Goal: Submit feedback/report problem: Contribute content

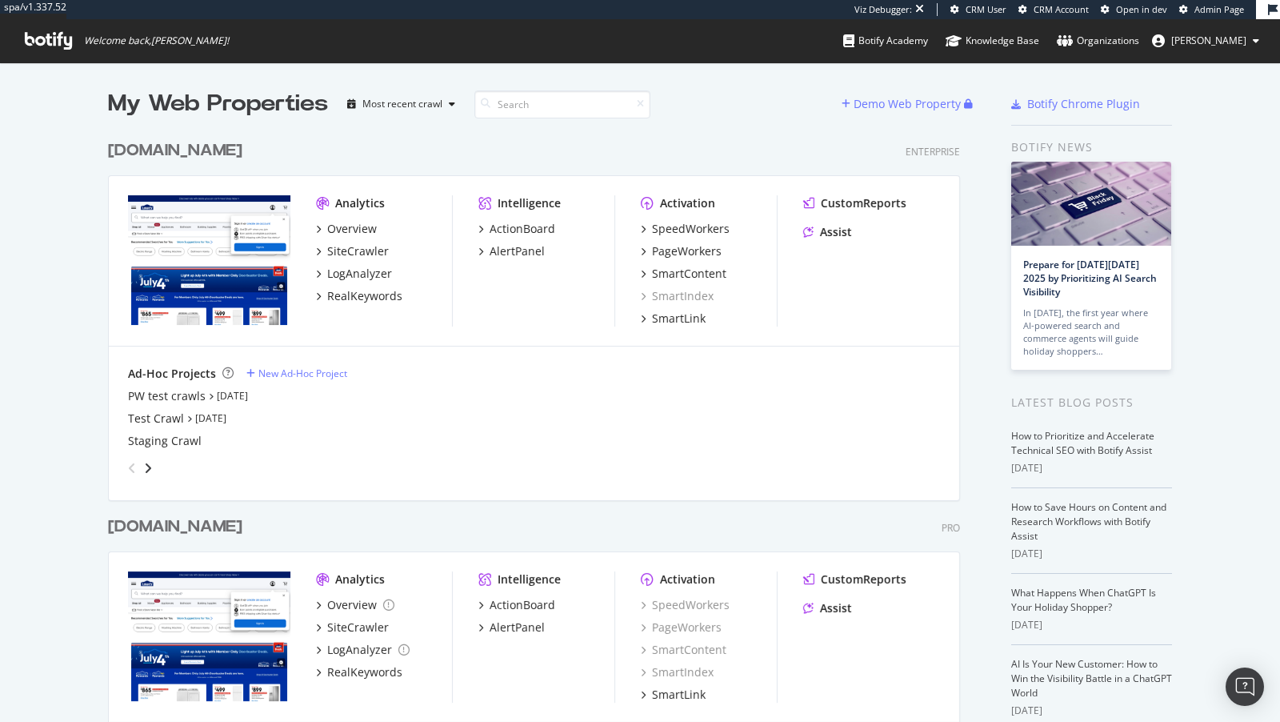
scroll to position [0, 1]
click at [355, 290] on div "RealKeywords" at bounding box center [364, 296] width 75 height 16
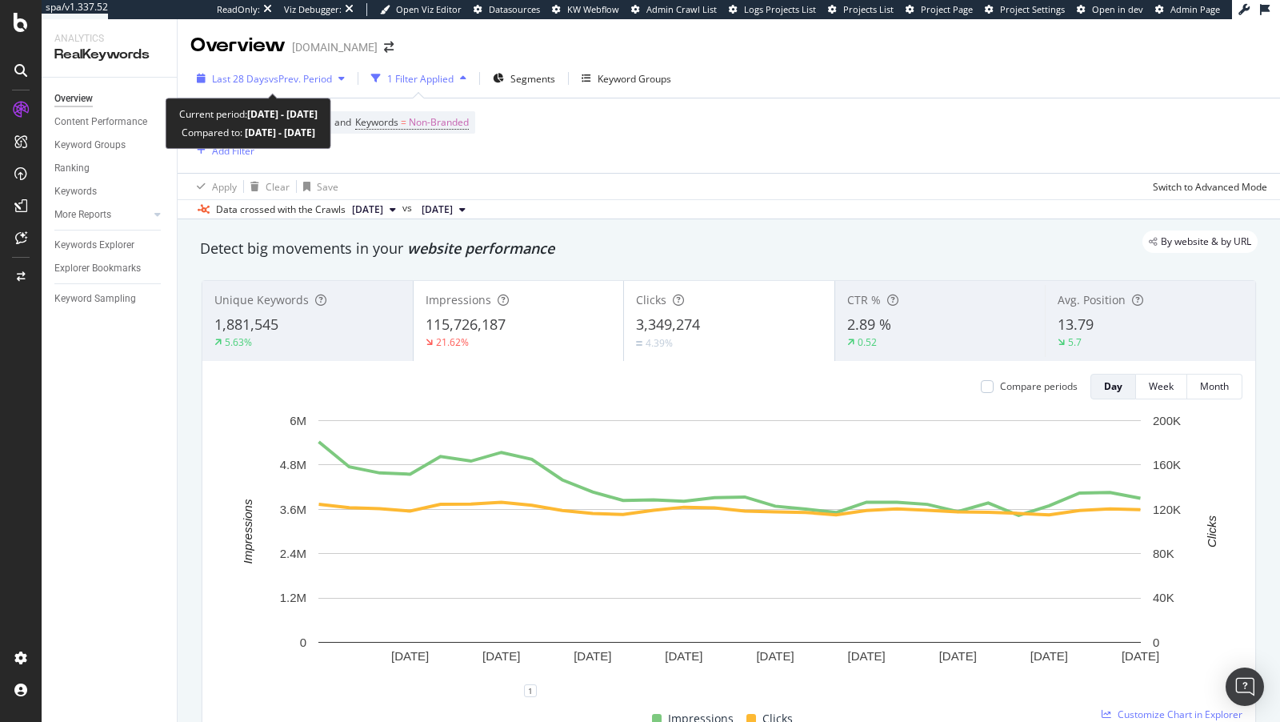
click at [241, 75] on span "Last 28 Days" at bounding box center [240, 79] width 57 height 14
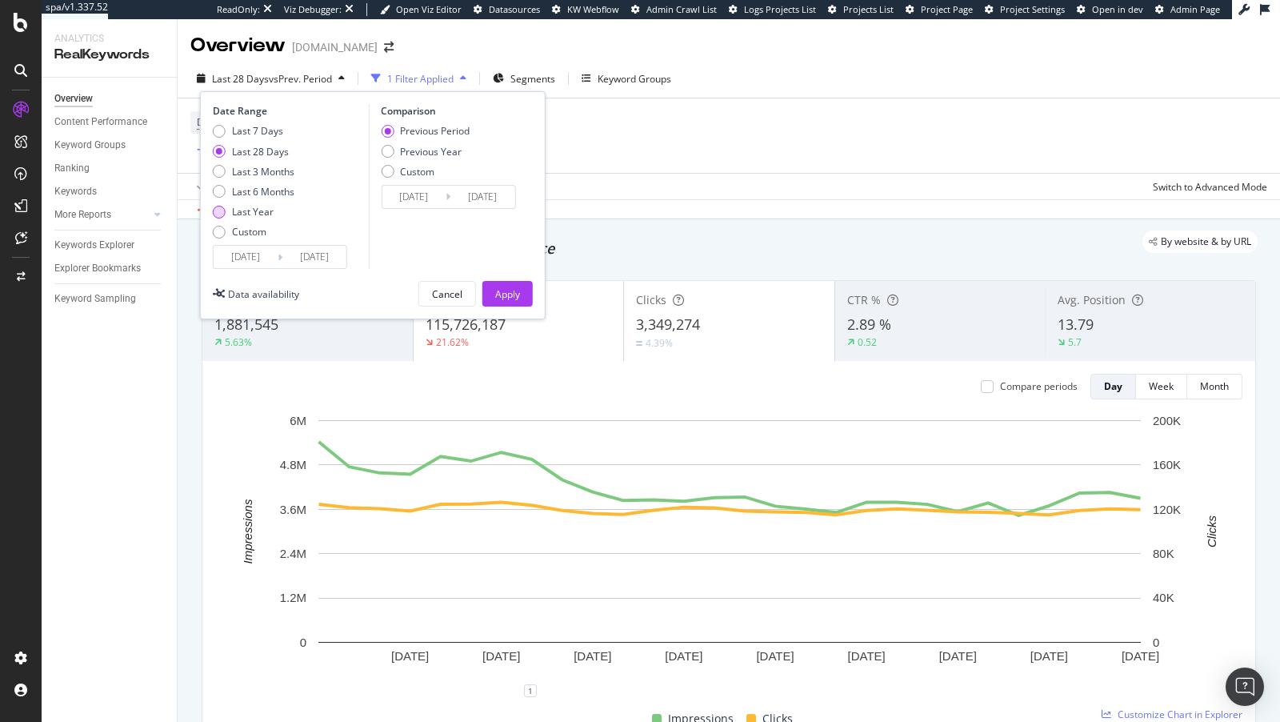
click at [246, 214] on div "Last Year" at bounding box center [253, 212] width 42 height 14
type input "[DATE]"
click at [267, 190] on div "Last 6 Months" at bounding box center [263, 192] width 62 height 14
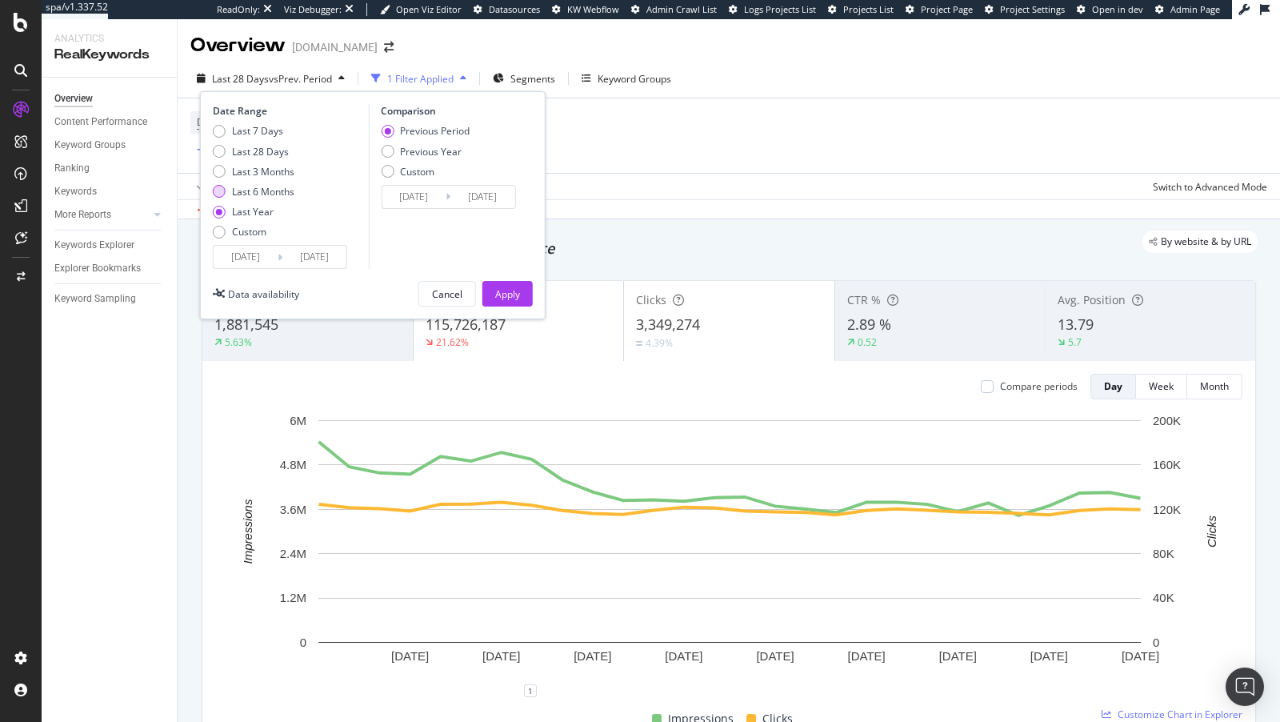
type input "[DATE]"
click at [511, 302] on div "Apply" at bounding box center [507, 294] width 25 height 24
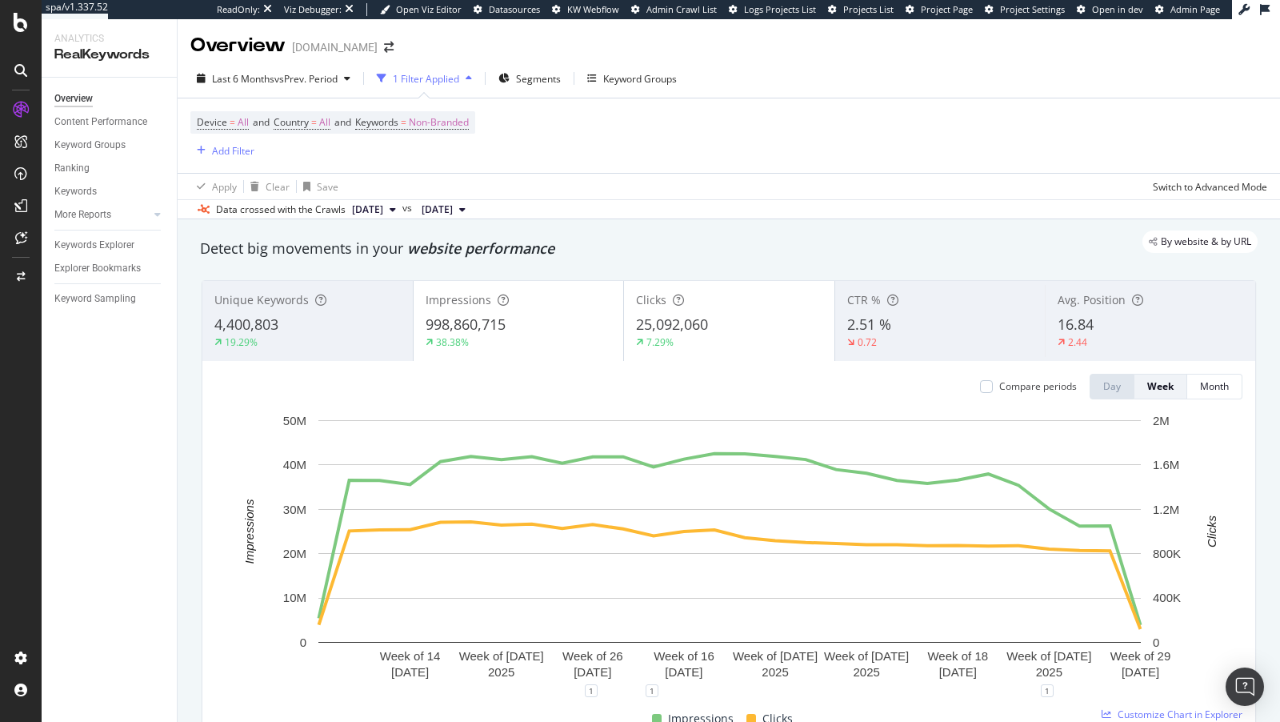
click at [575, 320] on div "998,860,715" at bounding box center [519, 325] width 186 height 21
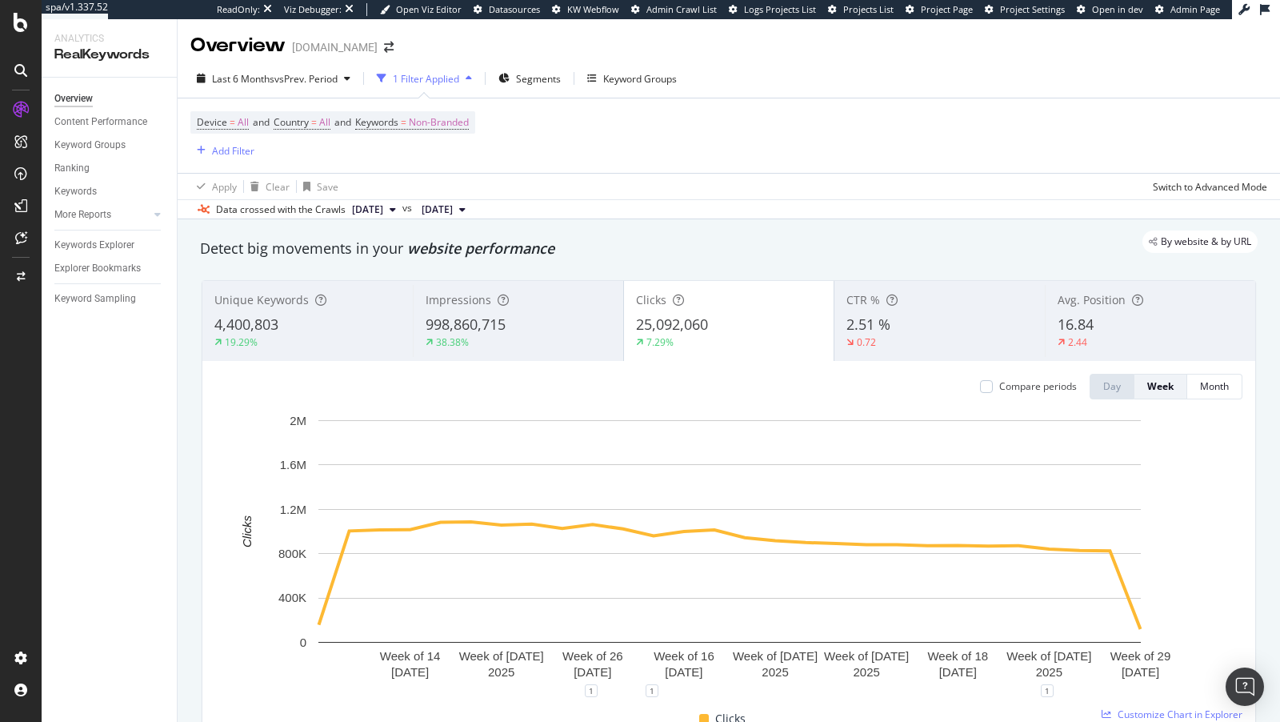
click at [559, 322] on div "998,860,715" at bounding box center [519, 325] width 186 height 21
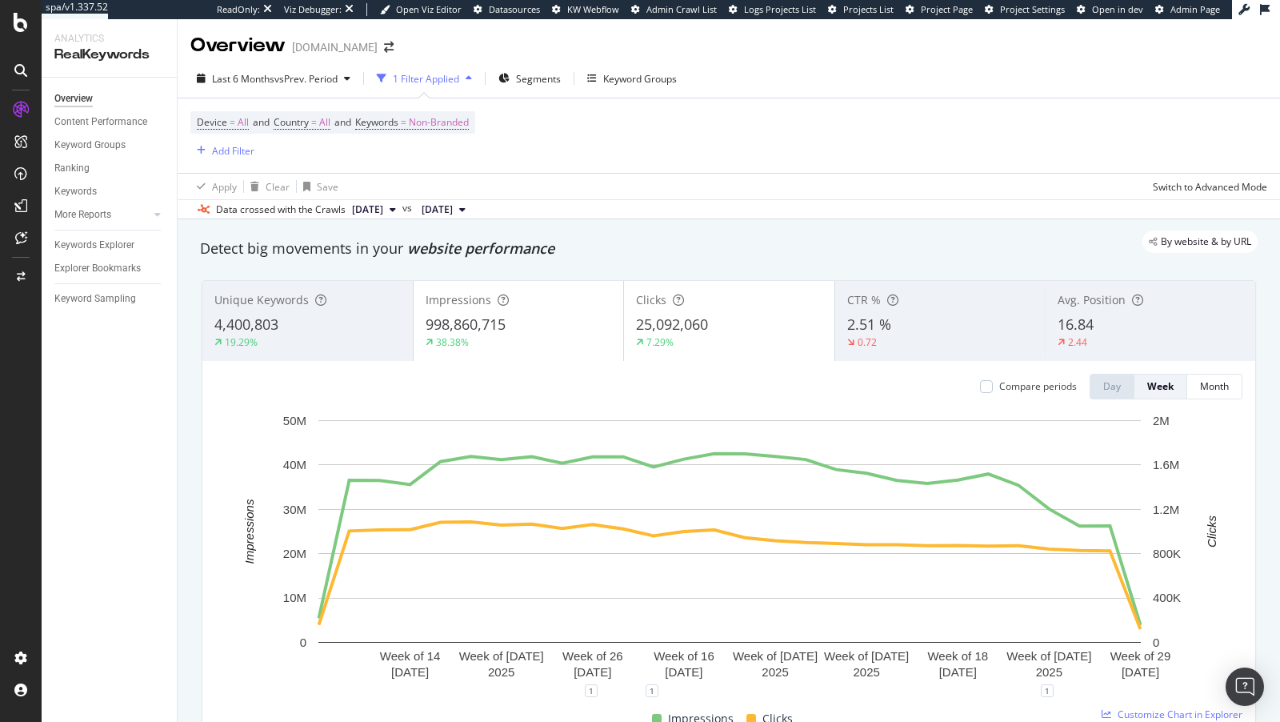
click at [716, 347] on div "7.29%" at bounding box center [729, 342] width 186 height 14
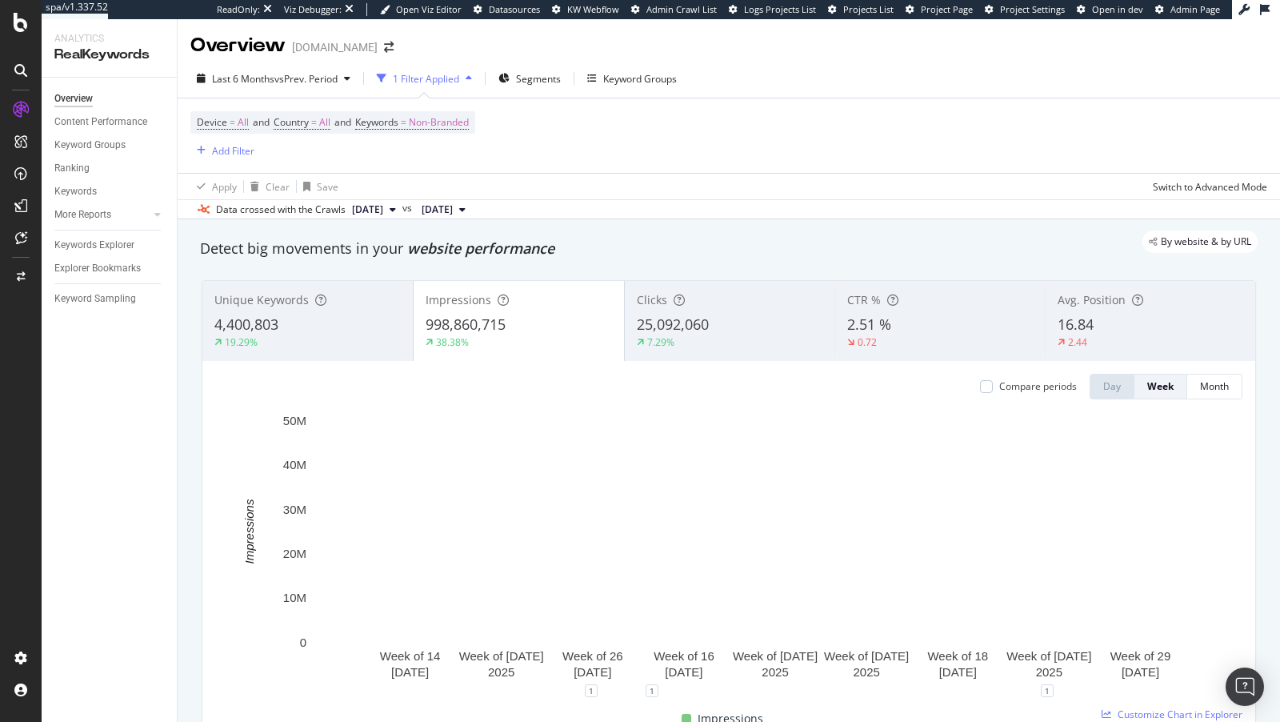
scroll to position [90, 0]
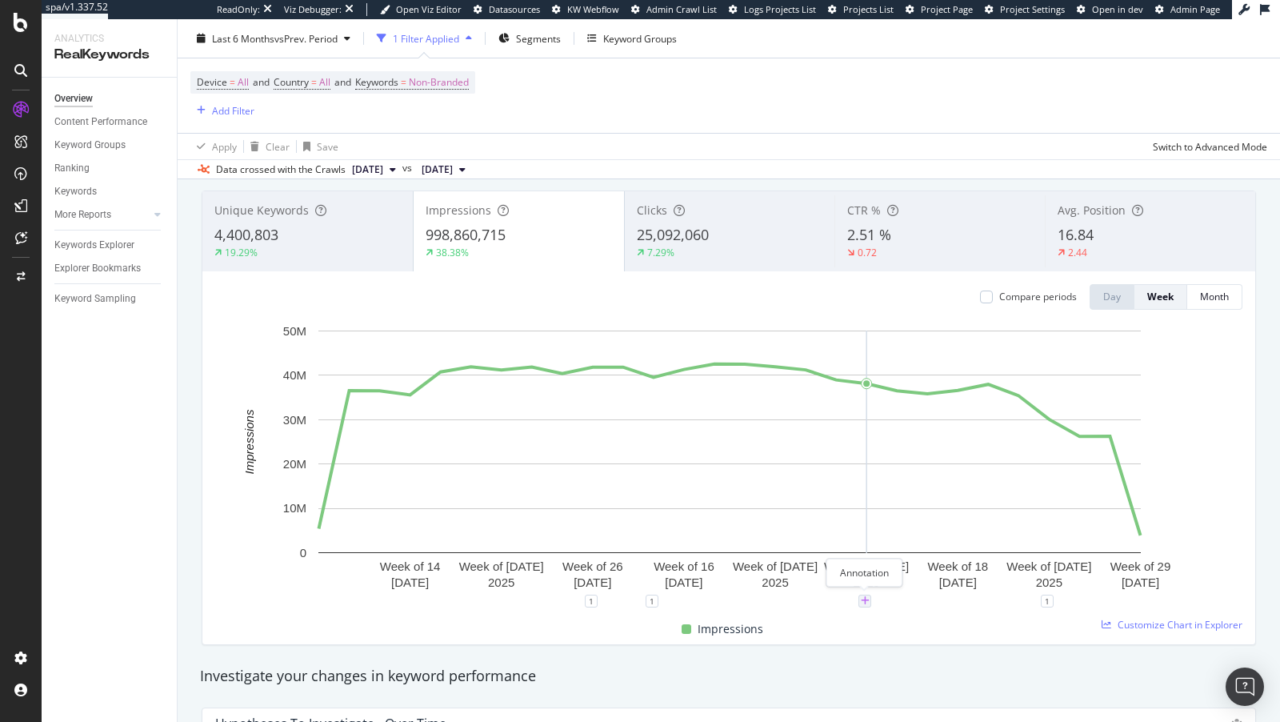
click at [865, 597] on icon "plus" at bounding box center [865, 601] width 9 height 10
click at [834, 443] on input "[DATE]" at bounding box center [844, 453] width 101 height 30
click at [878, 455] on input "[DATE]" at bounding box center [844, 453] width 101 height 30
type input "[DATE]"
click at [839, 522] on textarea at bounding box center [865, 505] width 142 height 50
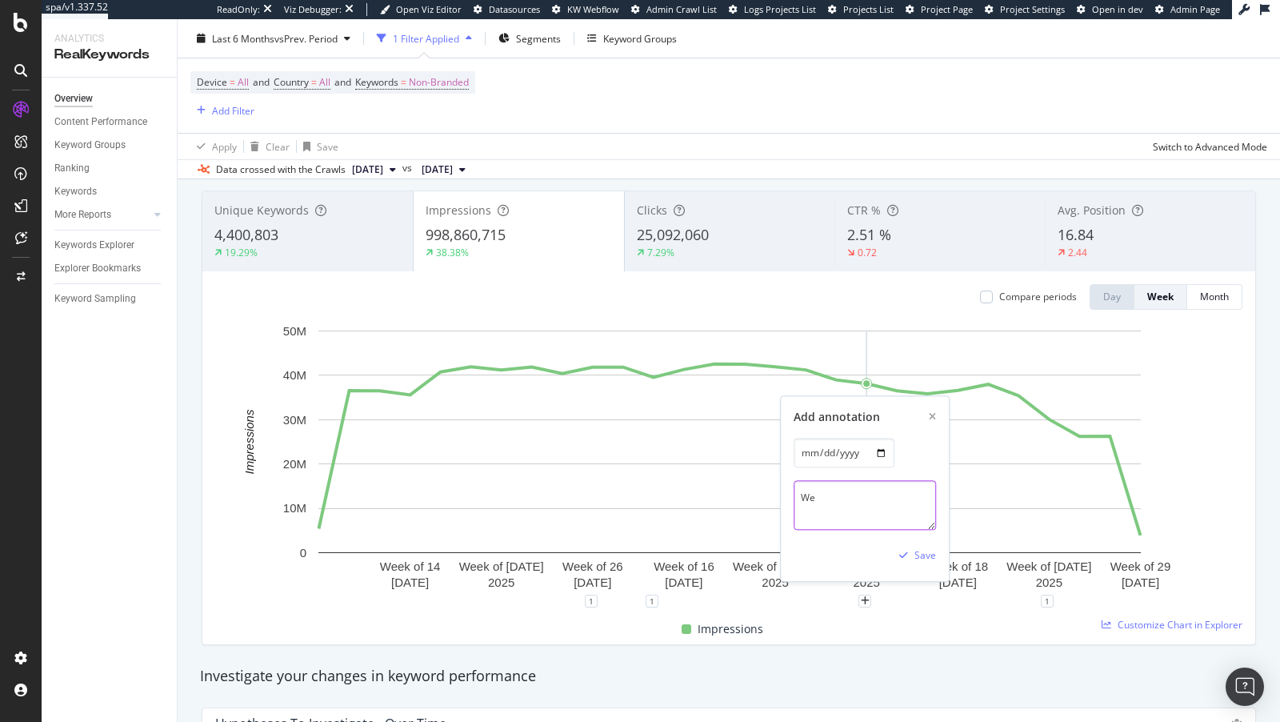
type textarea "W"
type textarea "S"
type textarea "SW Launch for Bing and AI Bots"
click at [928, 559] on div "Save" at bounding box center [926, 556] width 22 height 14
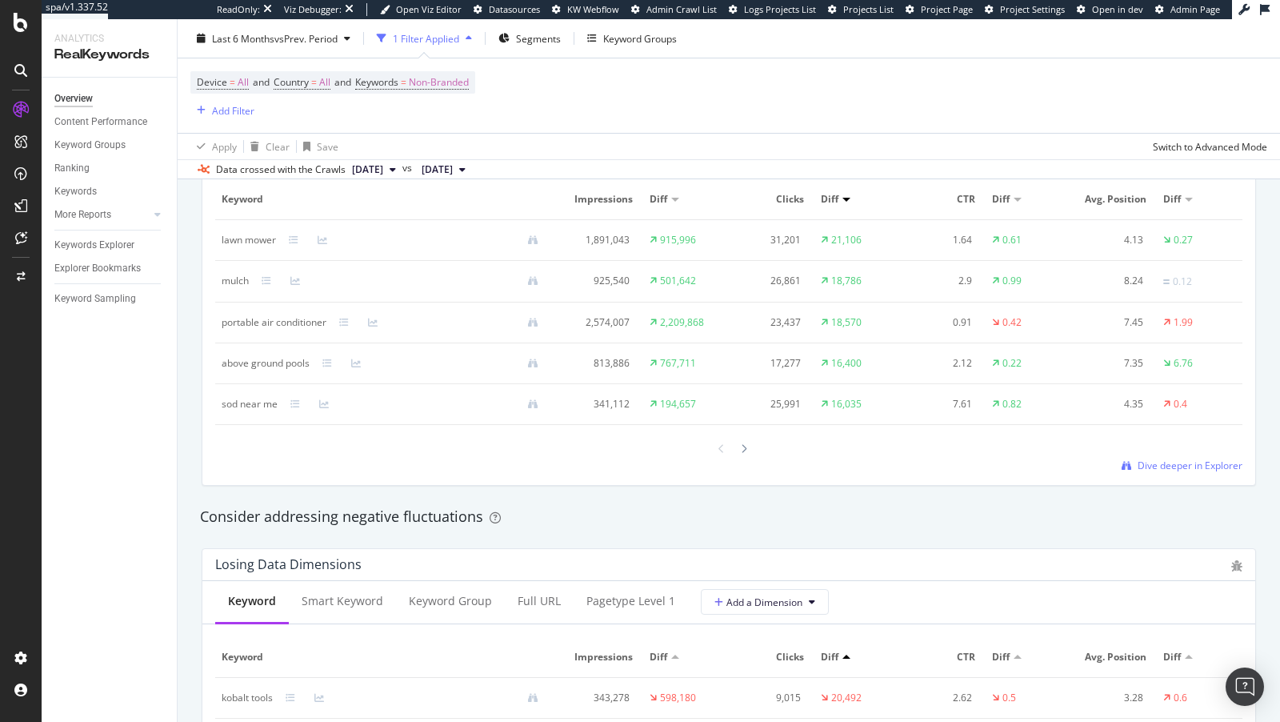
scroll to position [1673, 0]
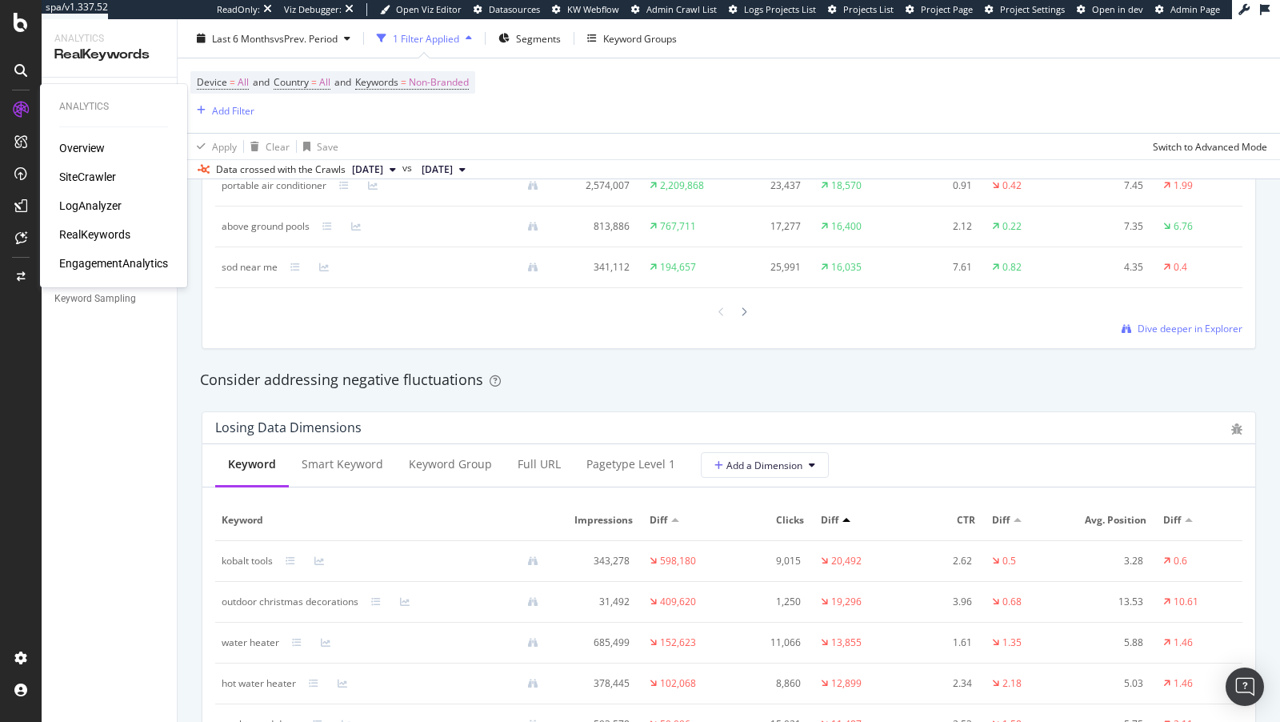
click at [90, 201] on div "LogAnalyzer" at bounding box center [90, 206] width 62 height 16
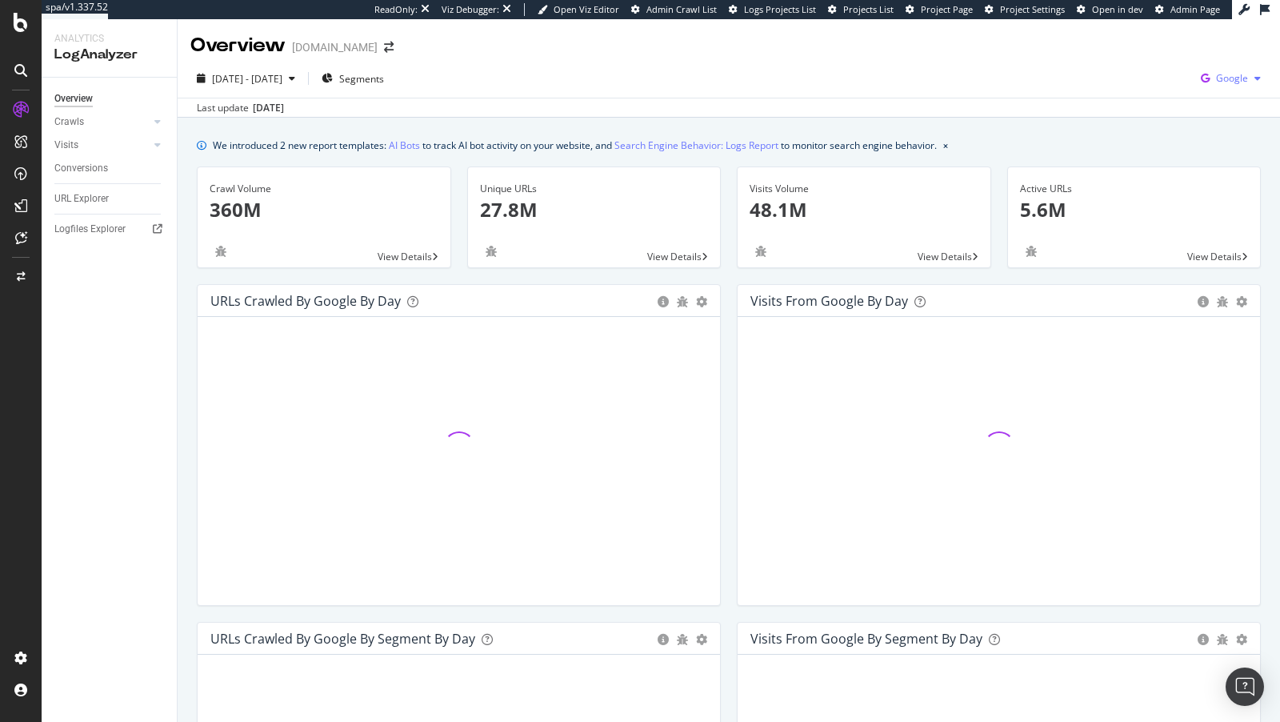
click at [1263, 78] on div "button" at bounding box center [1257, 79] width 19 height 10
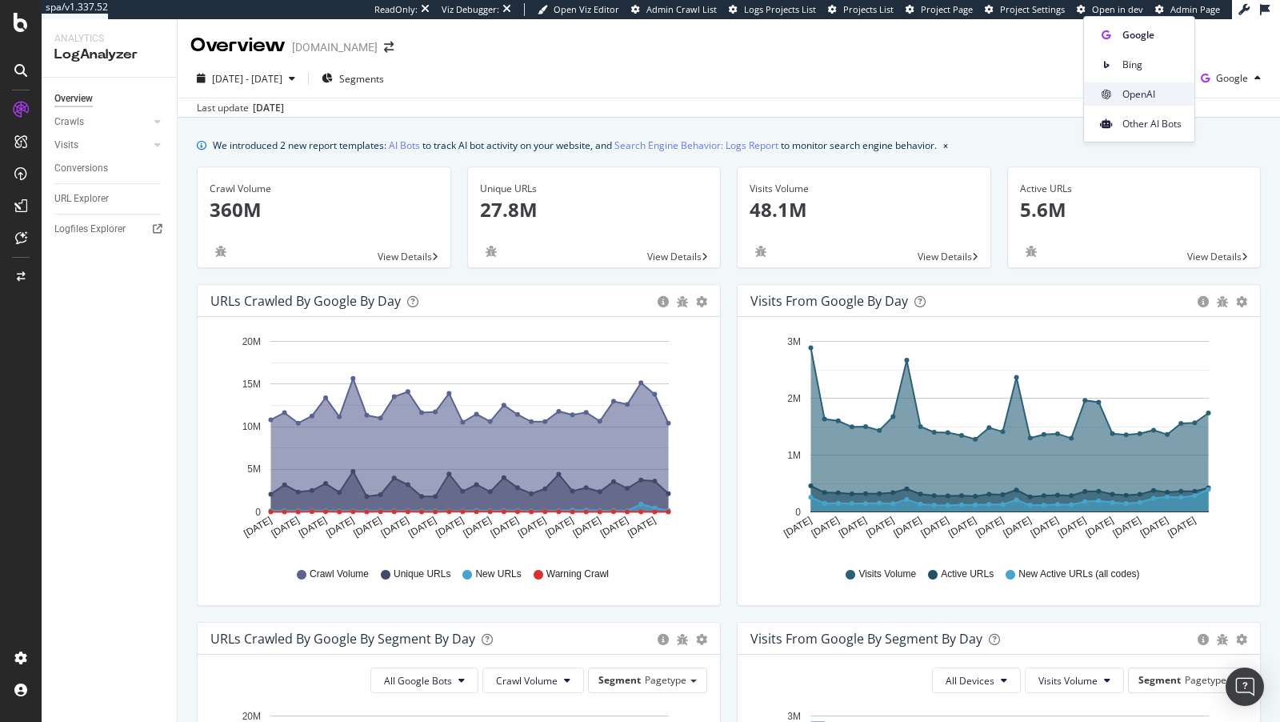
click at [1138, 91] on span "OpenAI" at bounding box center [1152, 94] width 59 height 14
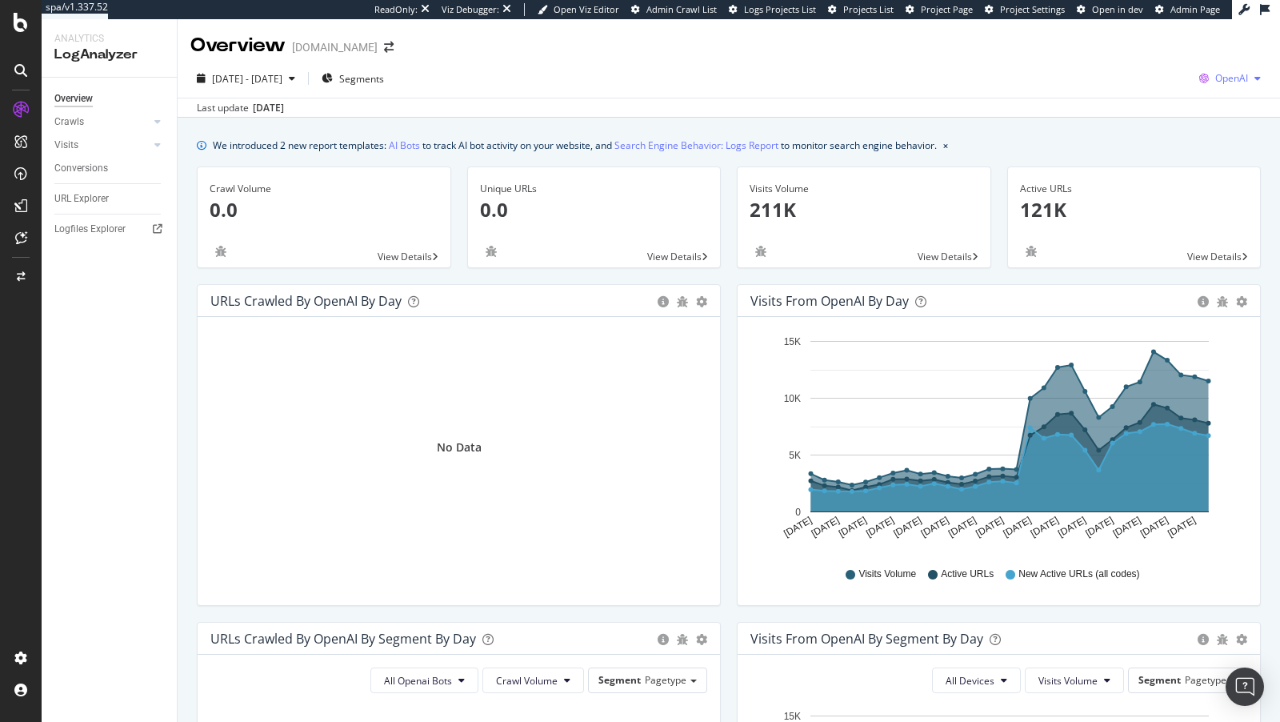
click at [1236, 75] on span "OpenAI" at bounding box center [1232, 78] width 33 height 14
click at [1165, 114] on div "Other AI Bots" at bounding box center [1137, 123] width 110 height 23
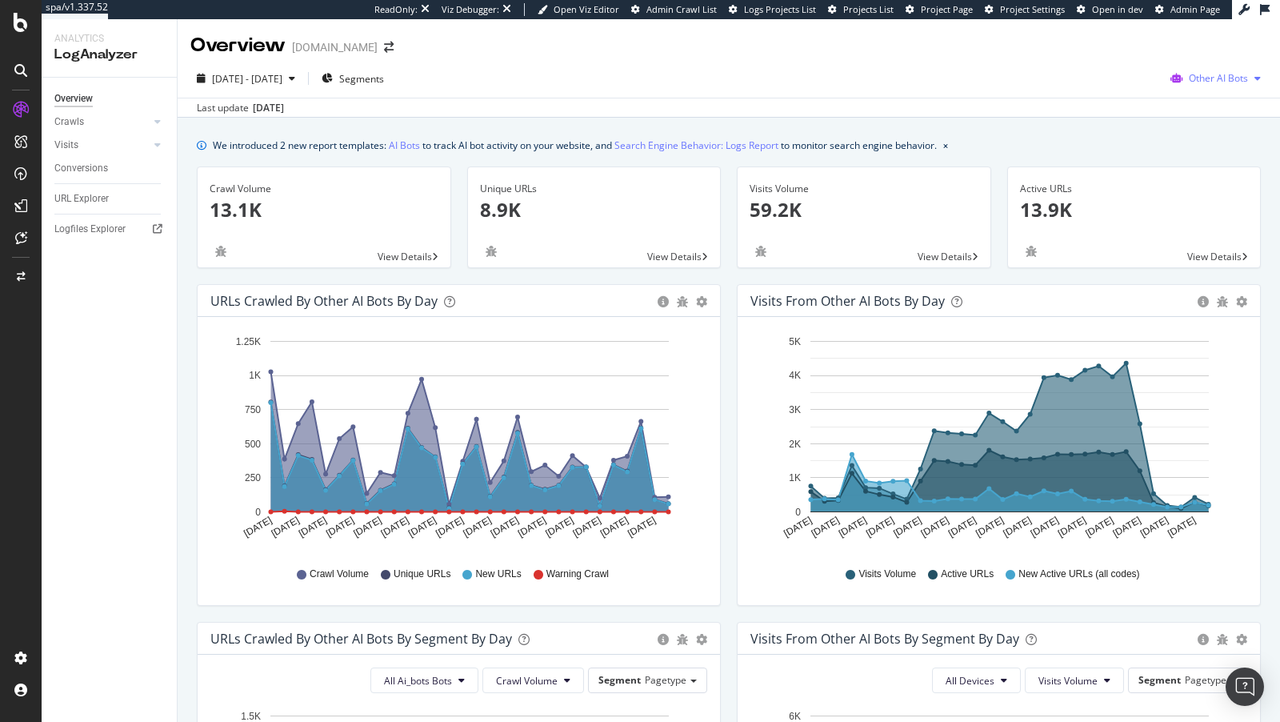
click at [1222, 80] on span "Other AI Bots" at bounding box center [1218, 78] width 59 height 14
drag, startPoint x: 1130, startPoint y: 59, endPoint x: 1122, endPoint y: 90, distance: 32.2
click at [1122, 90] on div "Google Bing OpenAI Other AI Bots" at bounding box center [1107, 76] width 114 height 118
click at [1122, 90] on span "OpenAI" at bounding box center [1119, 94] width 62 height 14
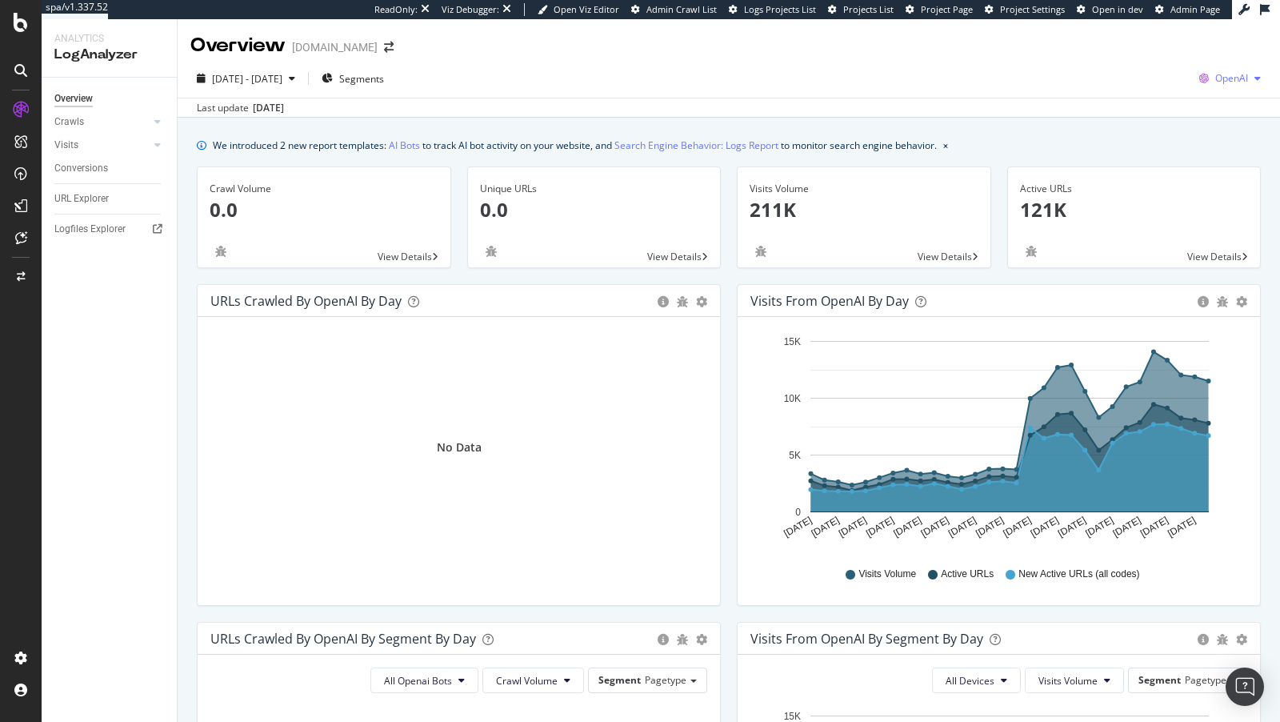
click at [1236, 78] on span "OpenAI" at bounding box center [1232, 78] width 33 height 14
click at [1166, 121] on span "Other AI Bots" at bounding box center [1149, 124] width 59 height 14
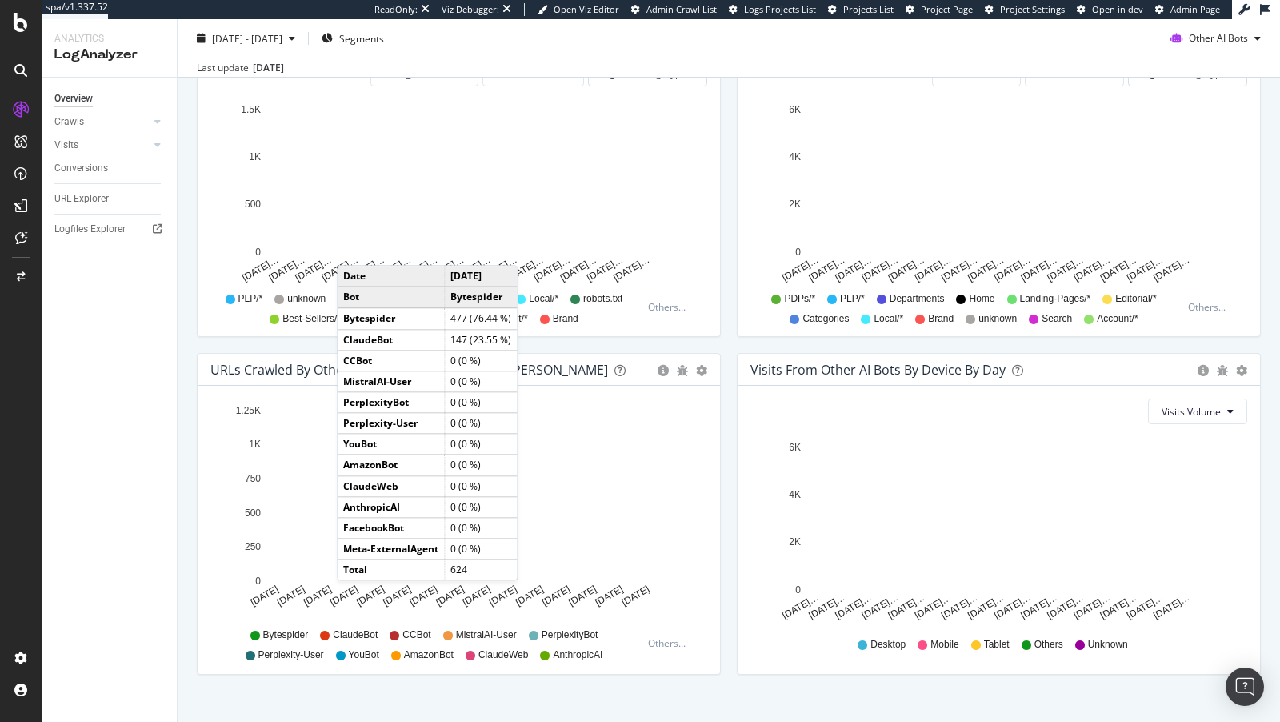
scroll to position [624, 0]
